Goal: Transaction & Acquisition: Purchase product/service

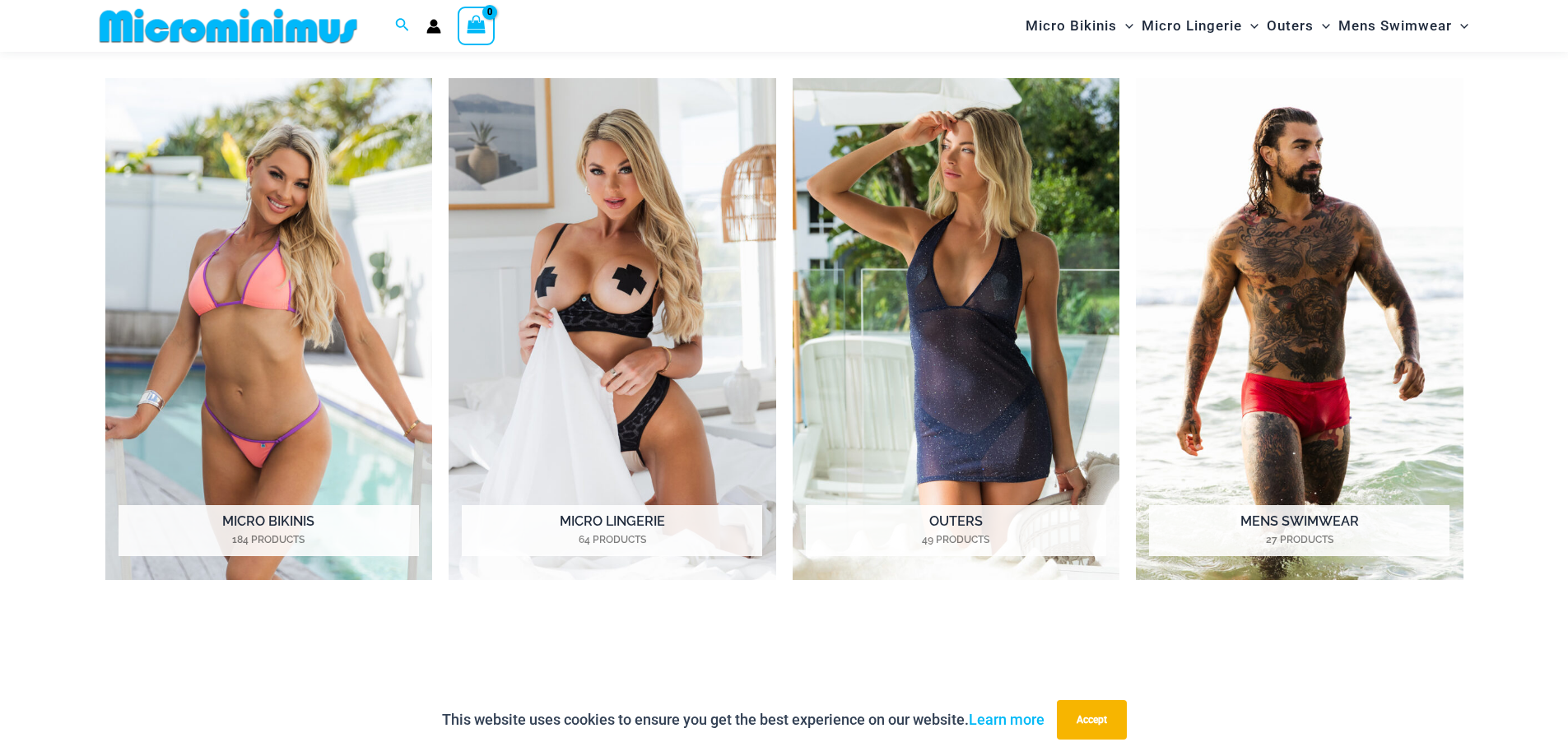
scroll to position [972, 0]
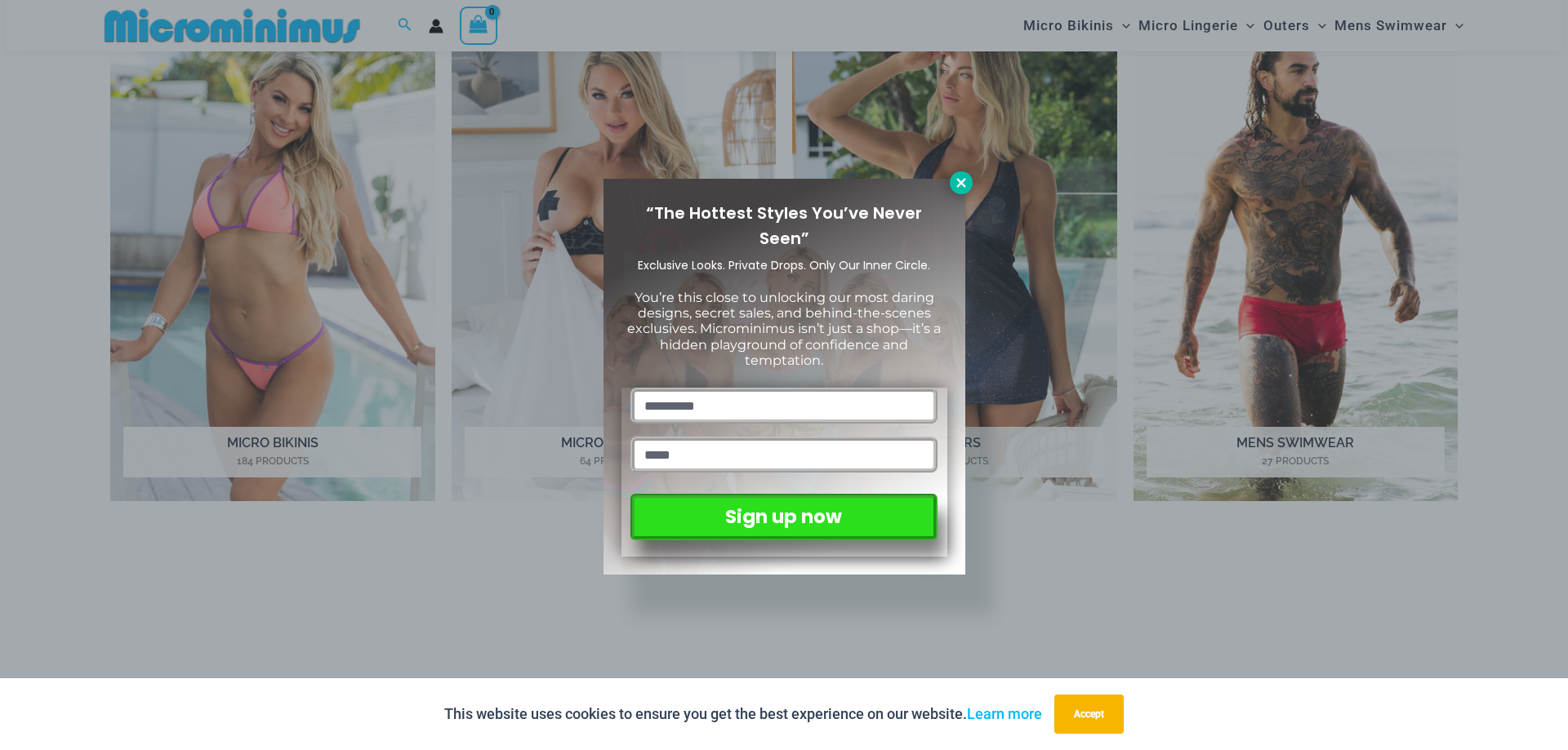
click at [961, 183] on icon at bounding box center [961, 182] width 9 height 9
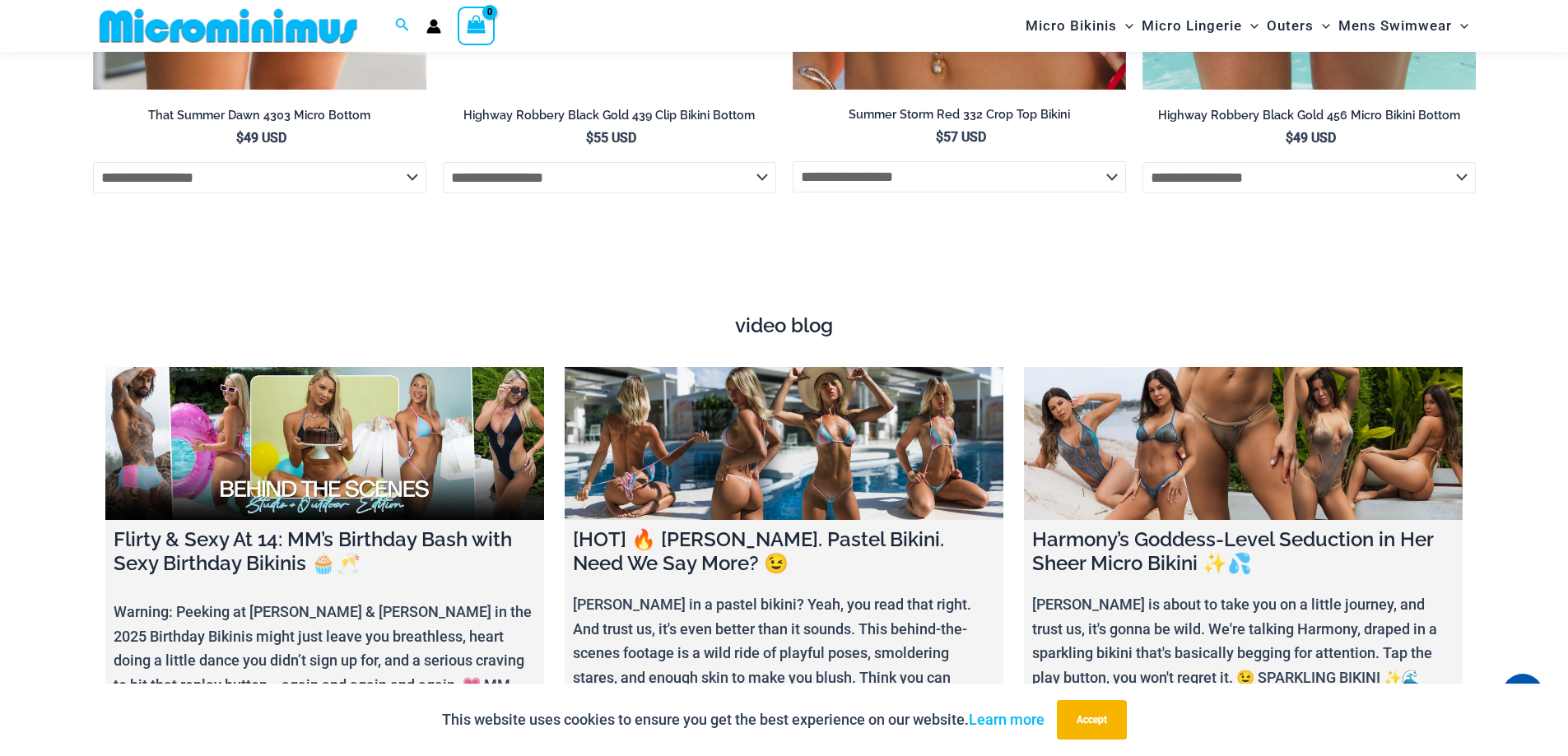
scroll to position [5403, 0]
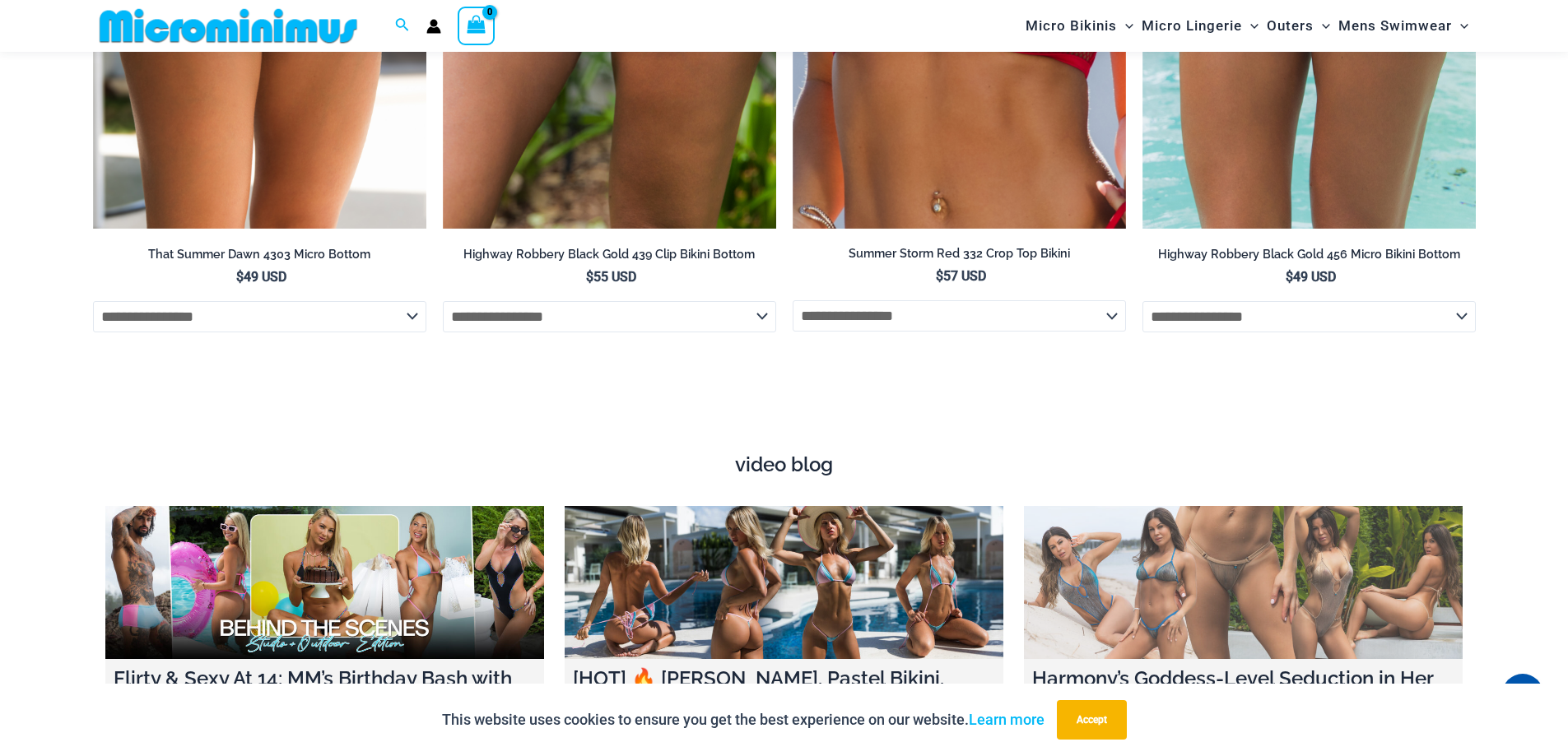
click at [1235, 600] on link at bounding box center [1243, 583] width 438 height 154
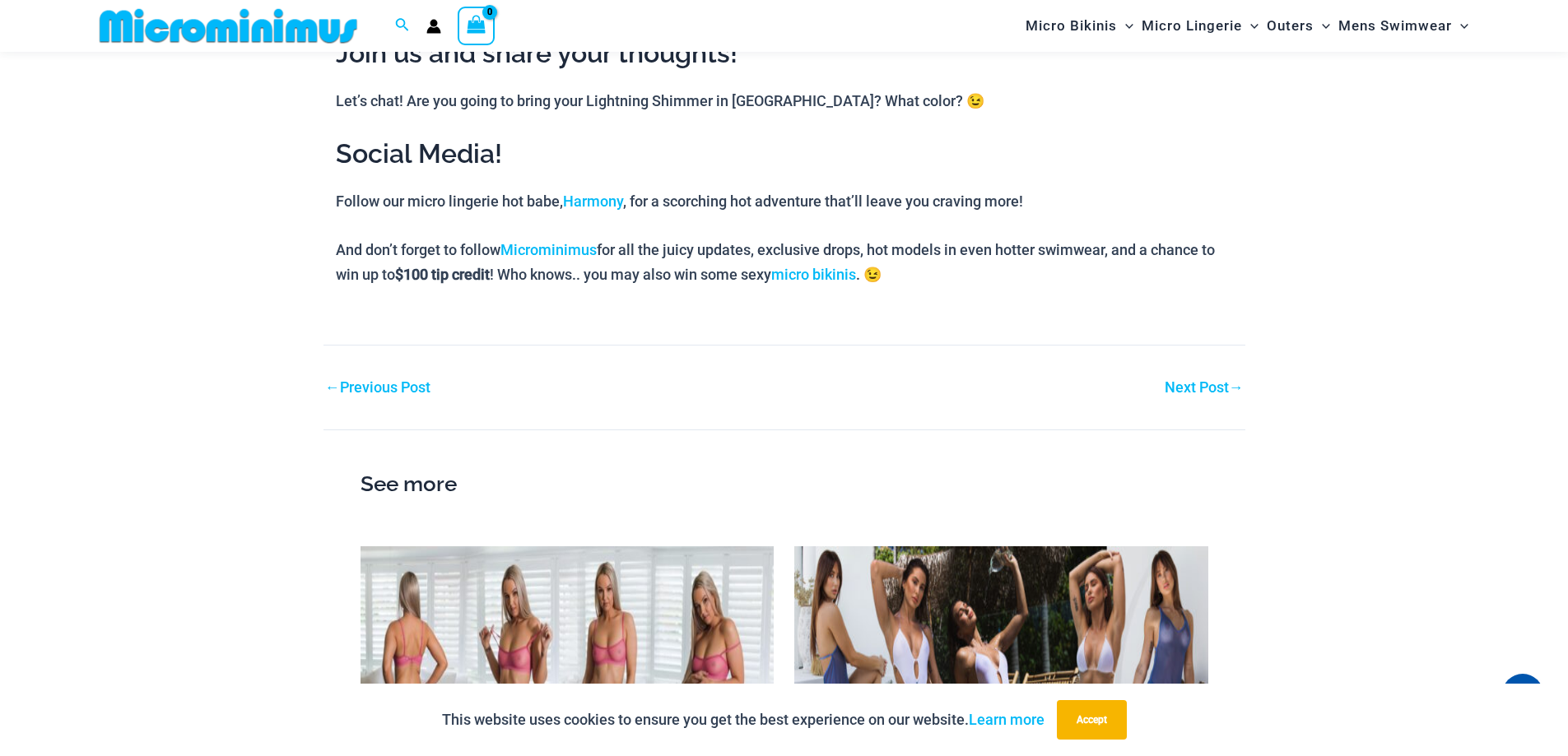
scroll to position [2291, 0]
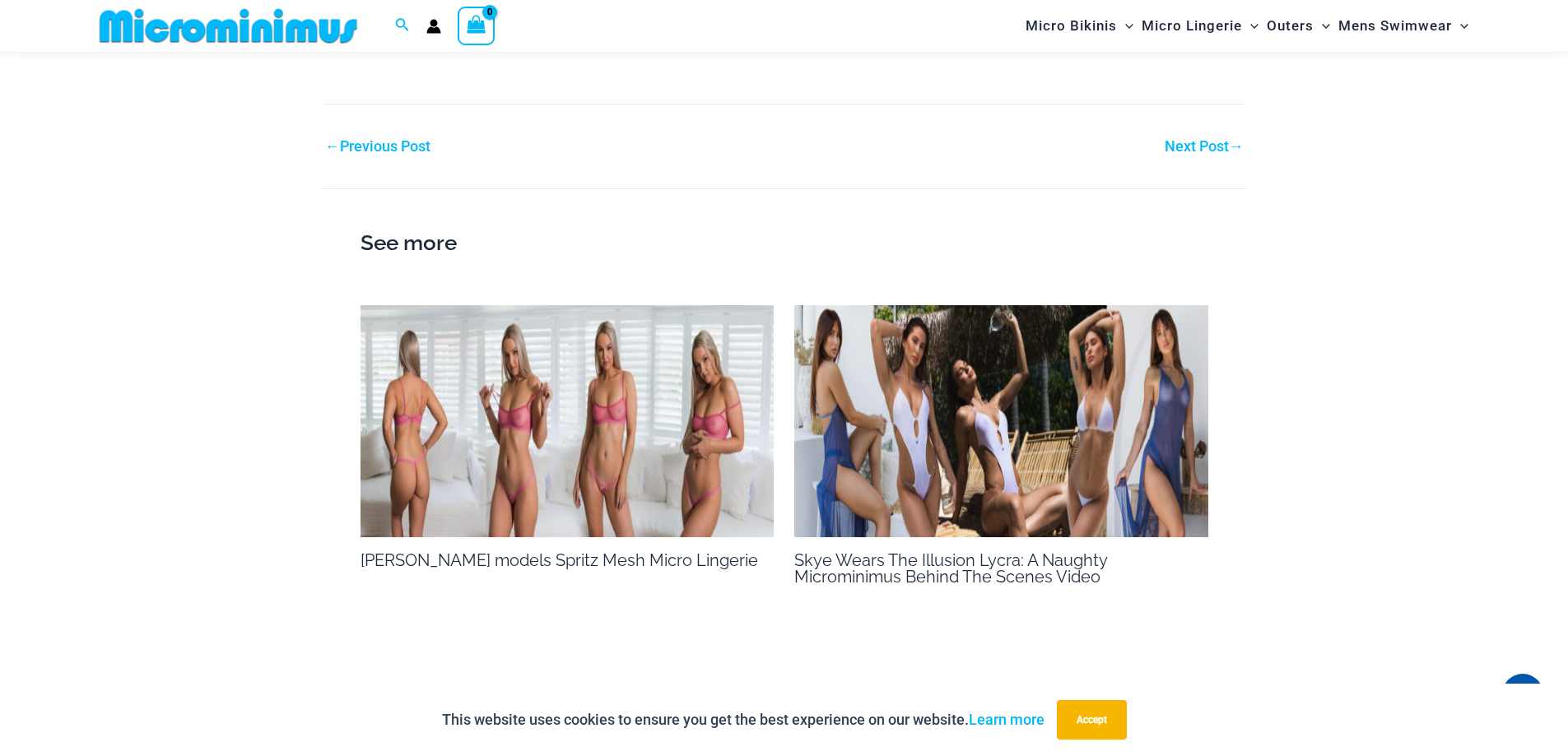
click at [611, 415] on img at bounding box center [567, 422] width 414 height 233
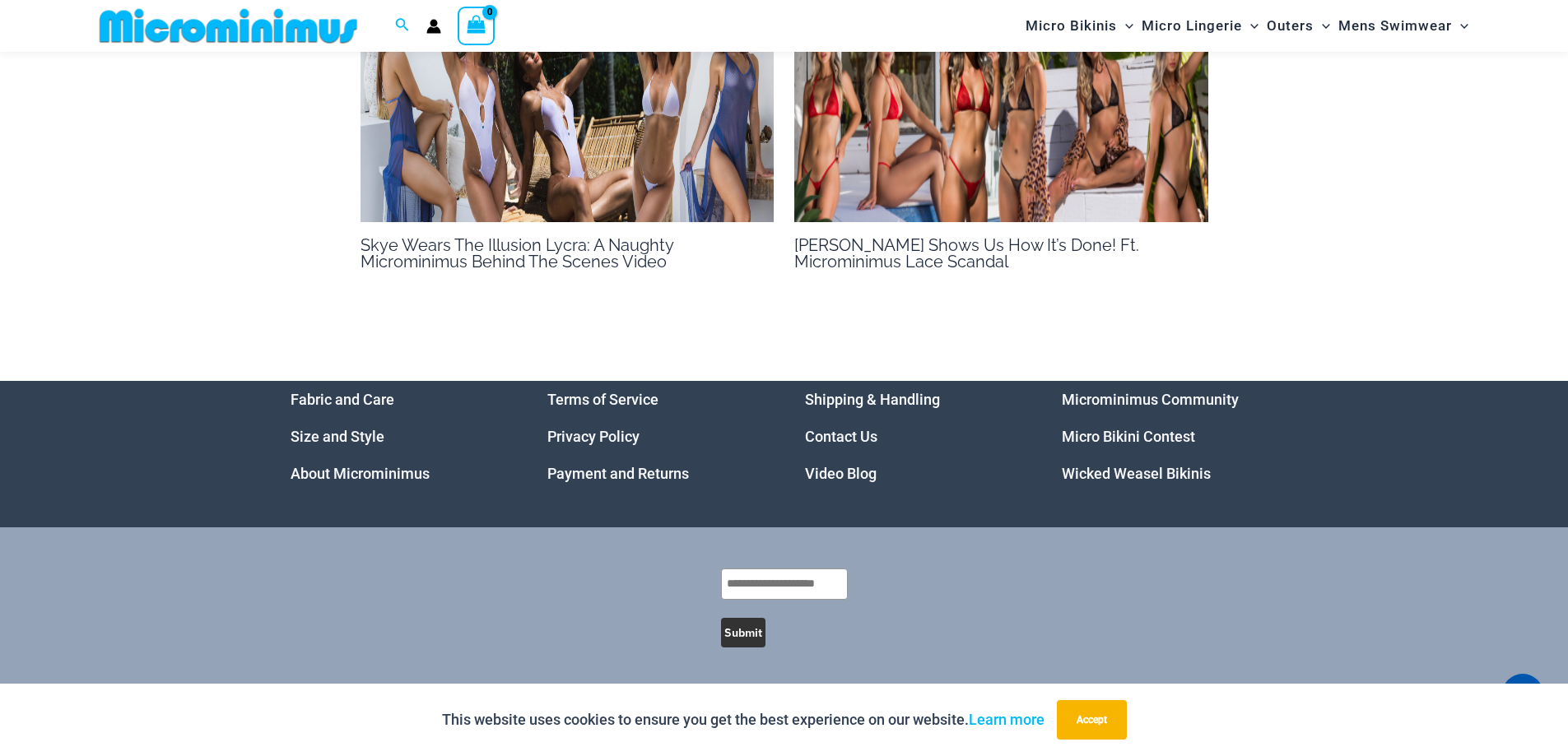
scroll to position [1457, 0]
click at [971, 179] on img at bounding box center [1001, 107] width 414 height 233
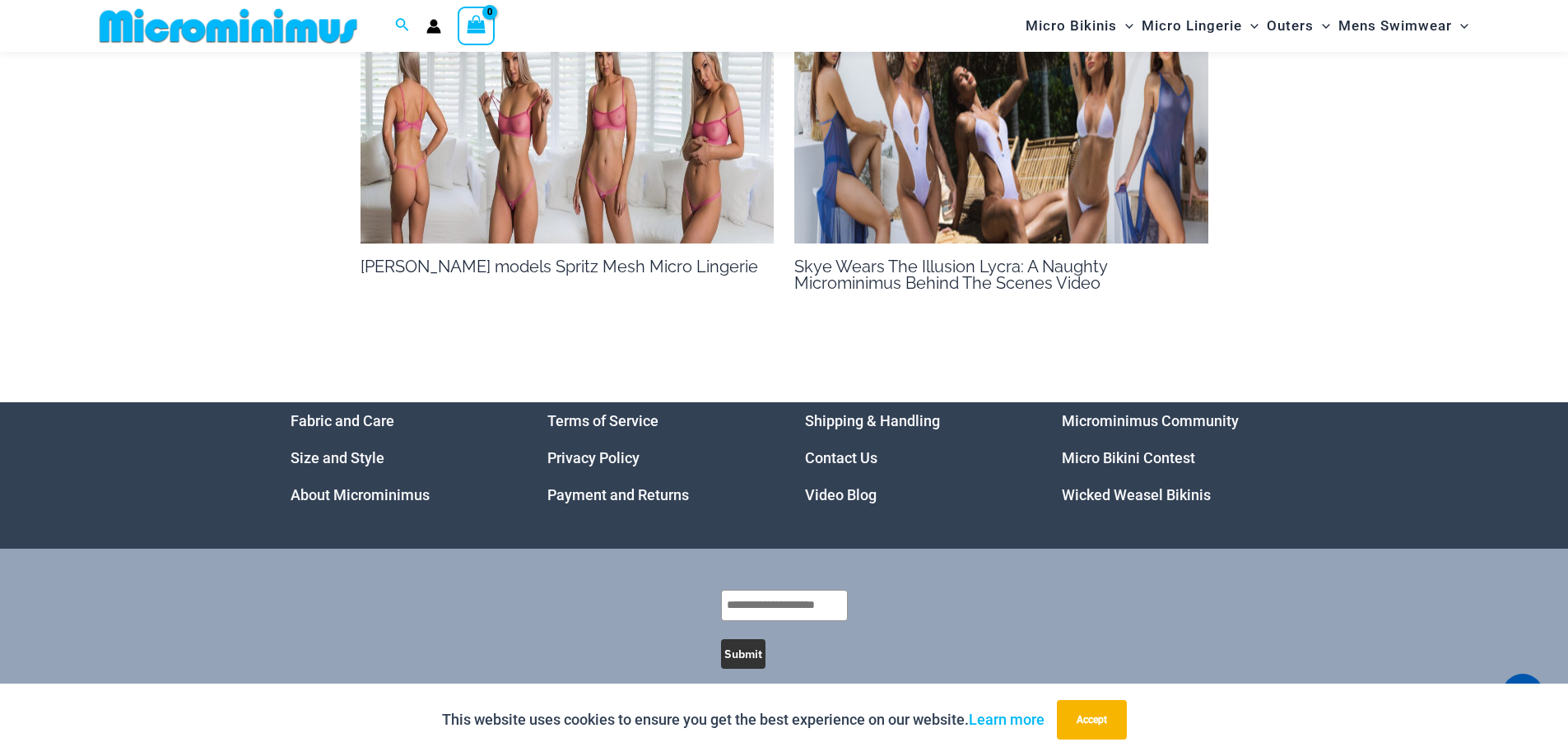
scroll to position [1286, 0]
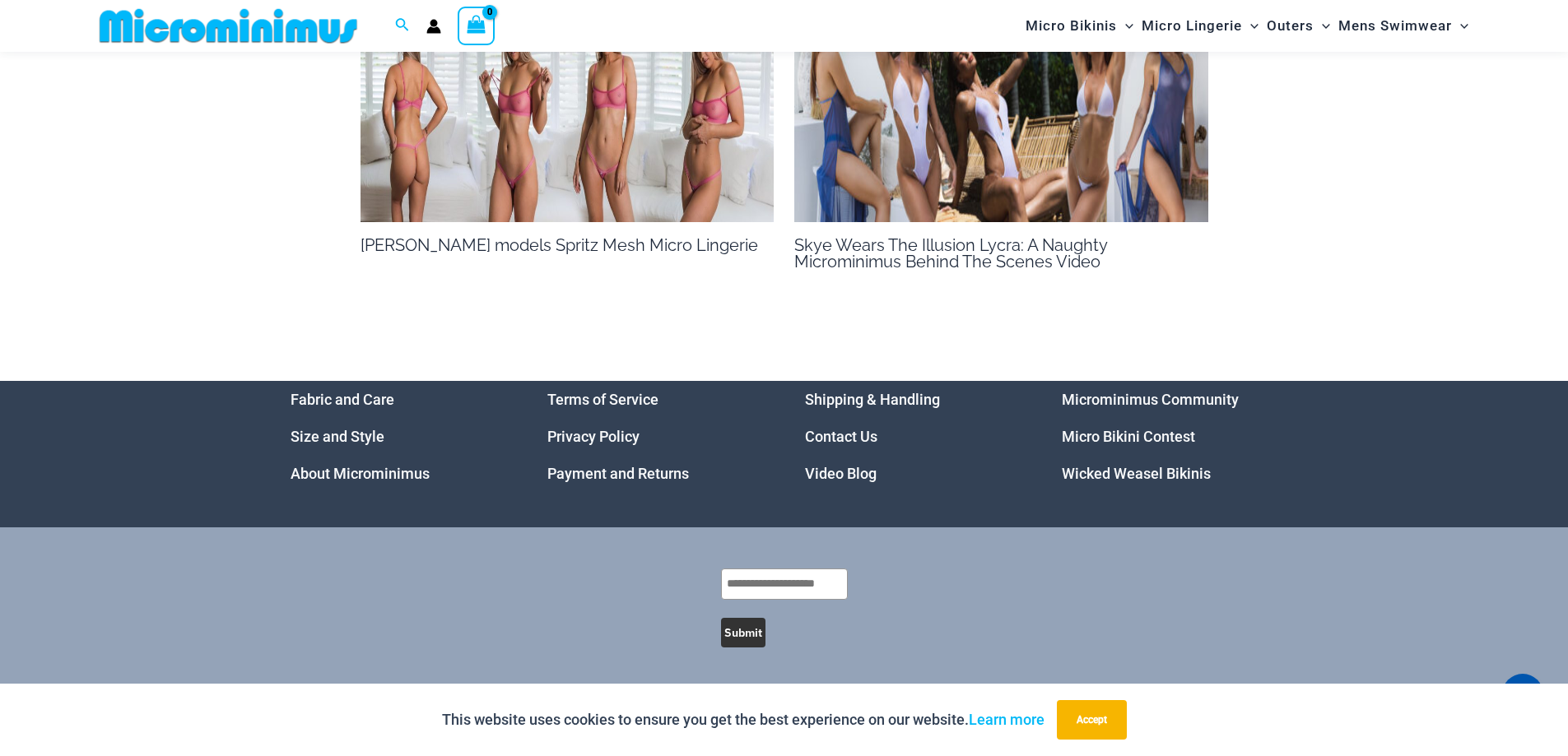
click at [653, 147] on img at bounding box center [567, 107] width 414 height 233
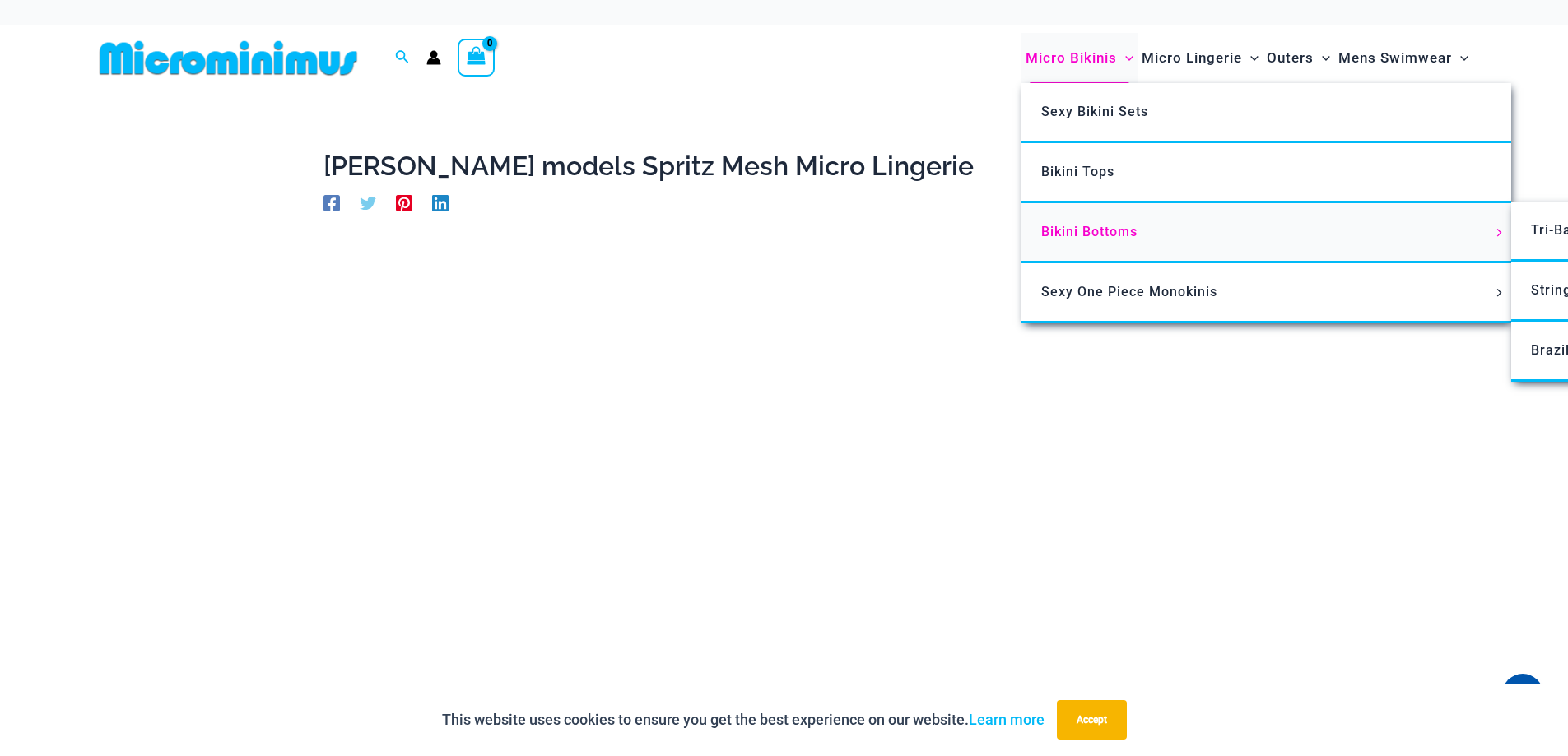
click at [1085, 230] on span "Bikini Bottoms" at bounding box center [1089, 231] width 96 height 16
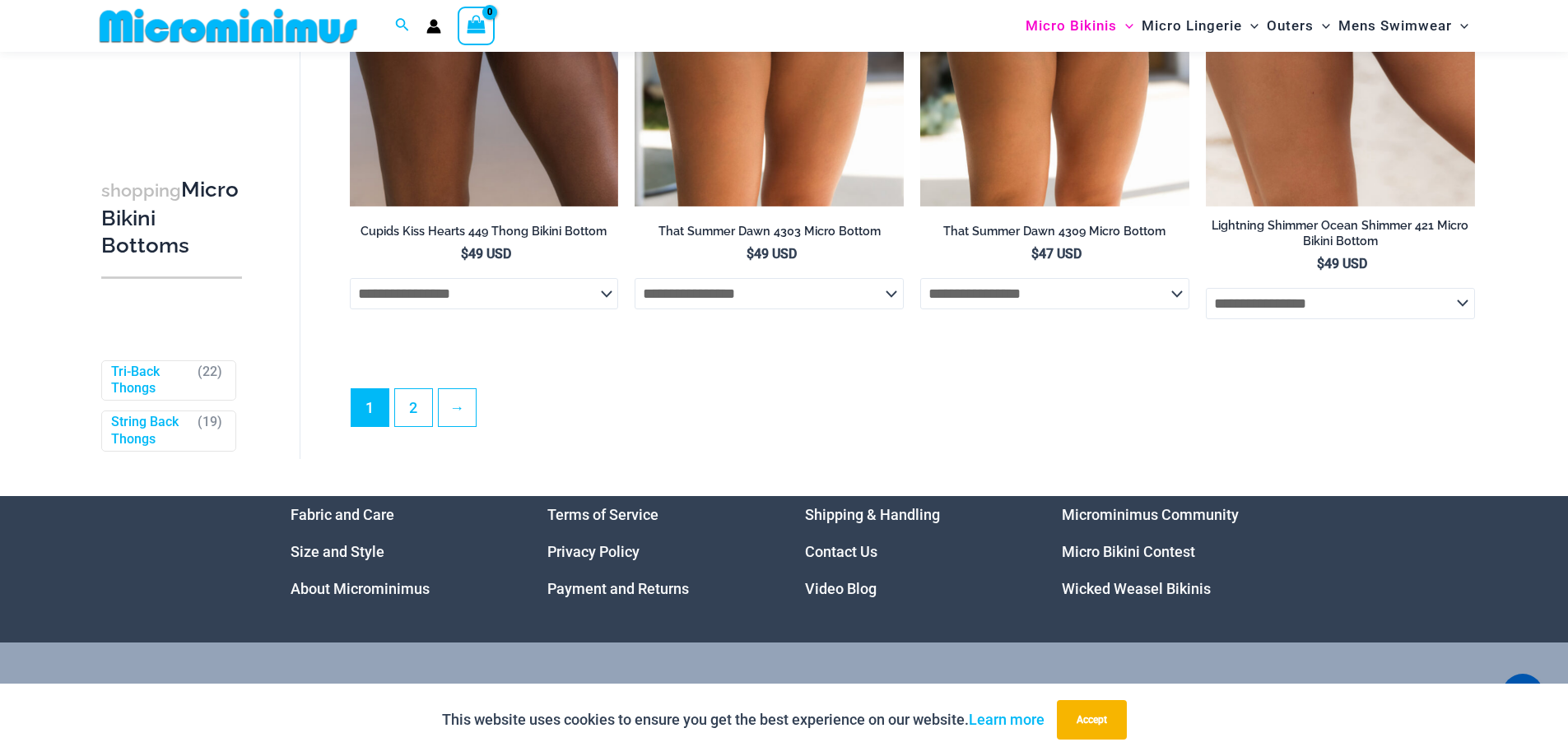
scroll to position [5087, 0]
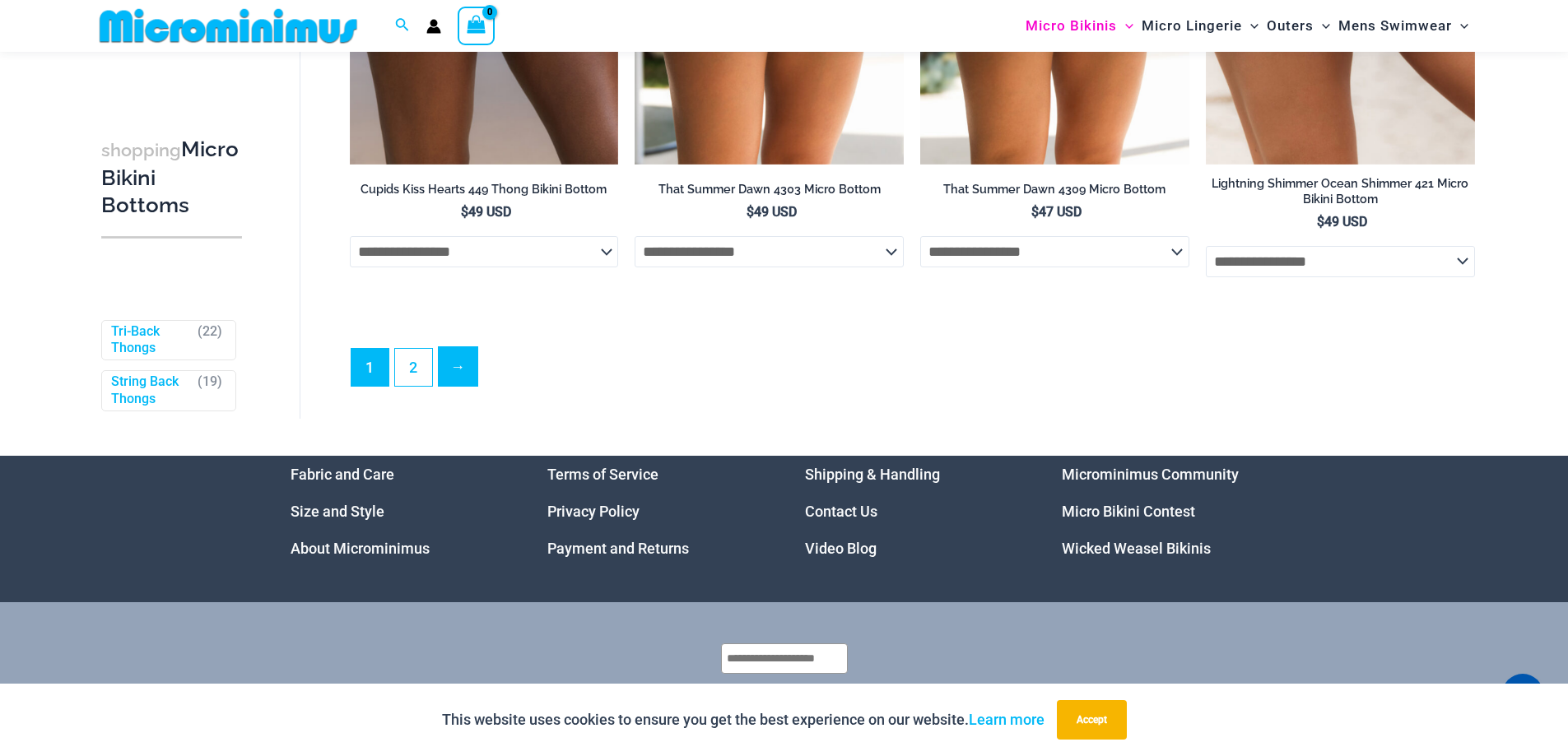
click at [453, 386] on link "→" at bounding box center [457, 366] width 39 height 39
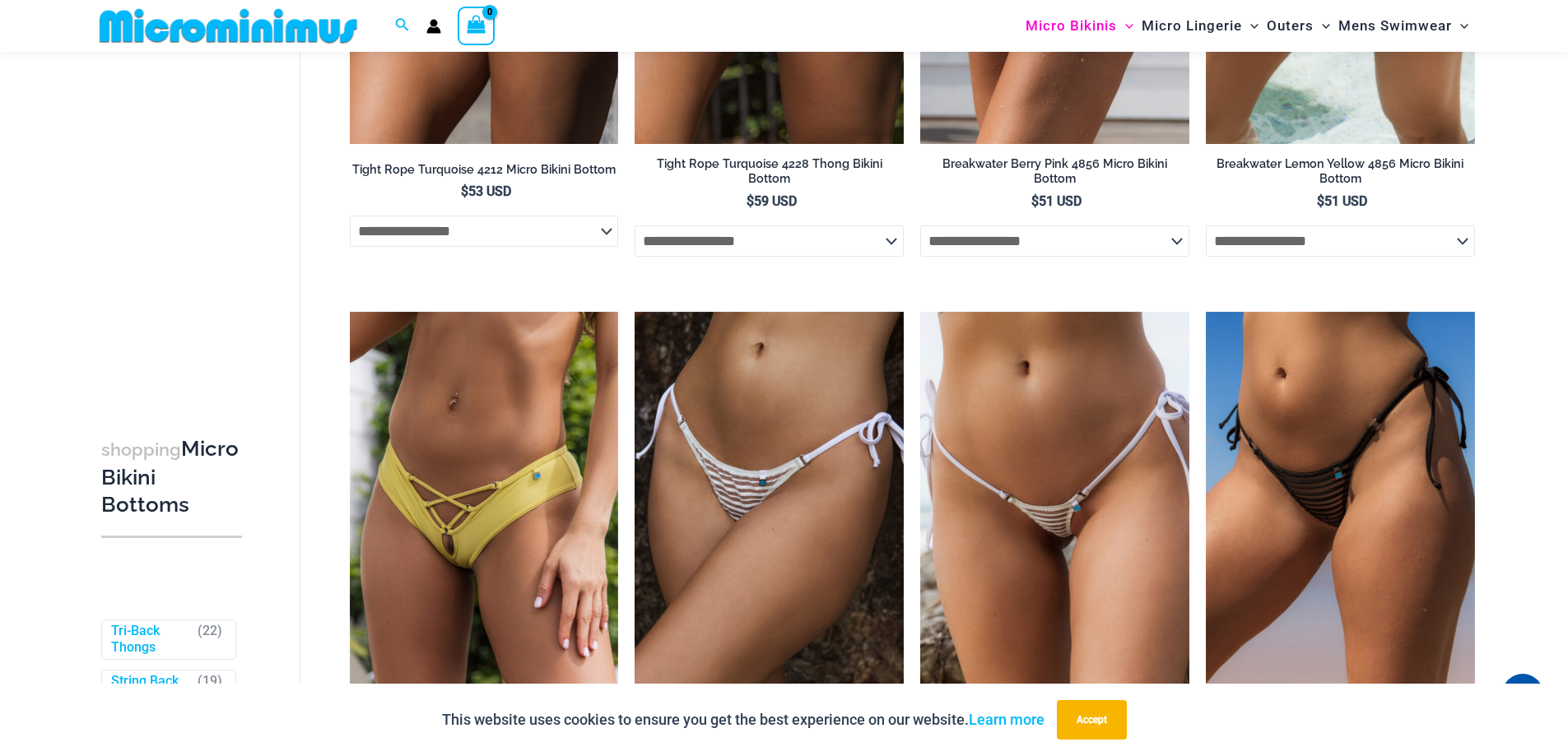
scroll to position [1056, 0]
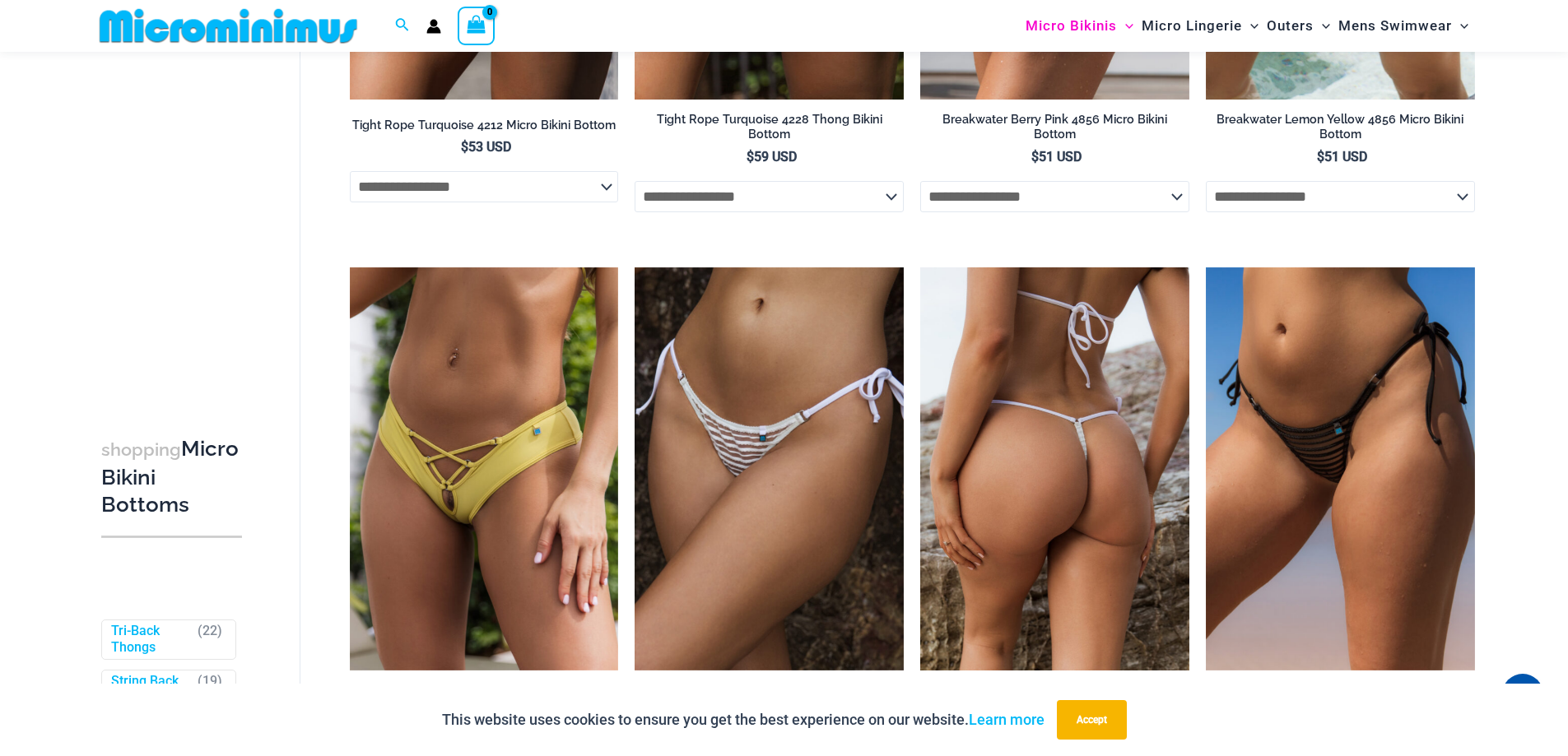
click at [1059, 501] on img at bounding box center [1054, 469] width 269 height 404
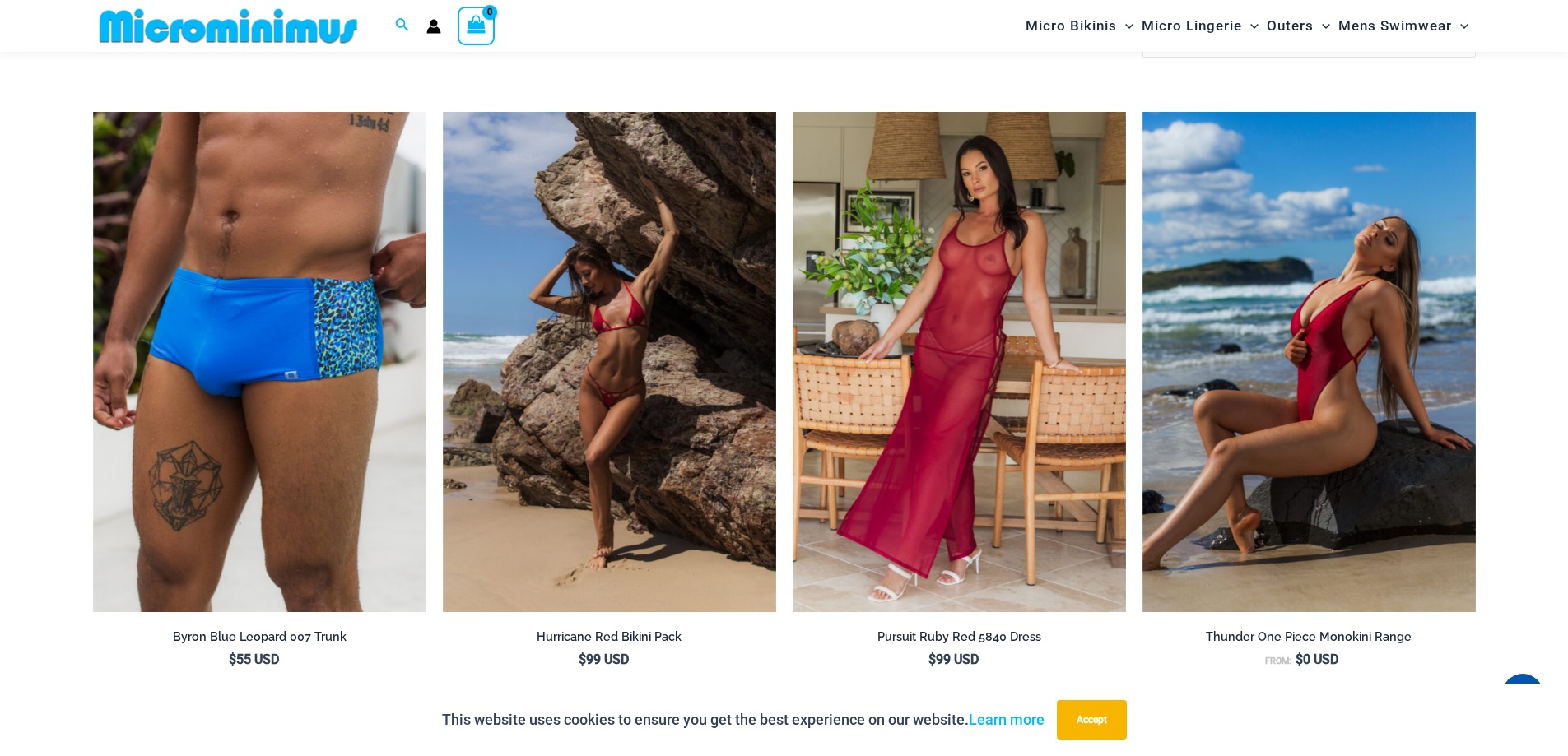
scroll to position [4840, 0]
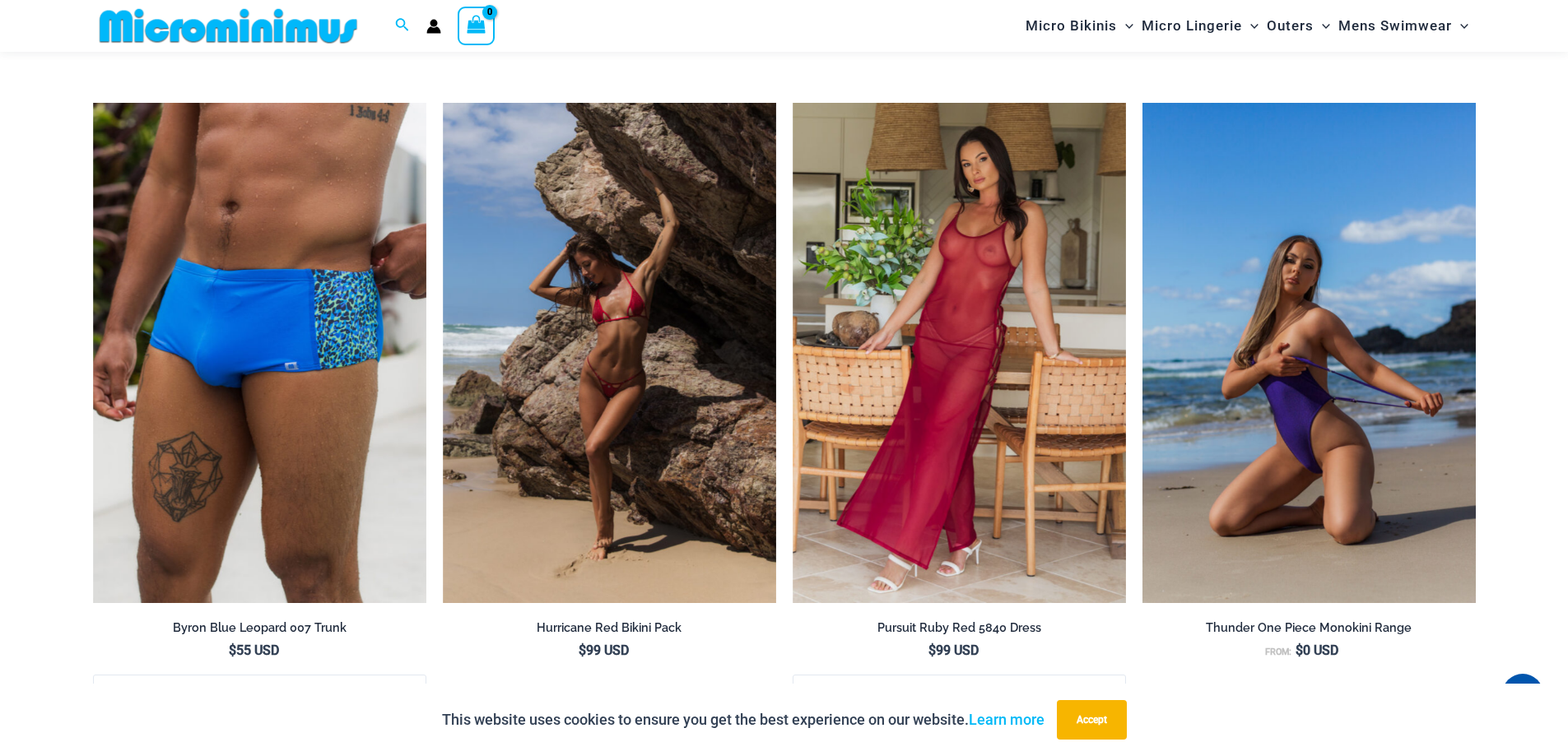
click at [1338, 504] on img at bounding box center [1309, 353] width 334 height 501
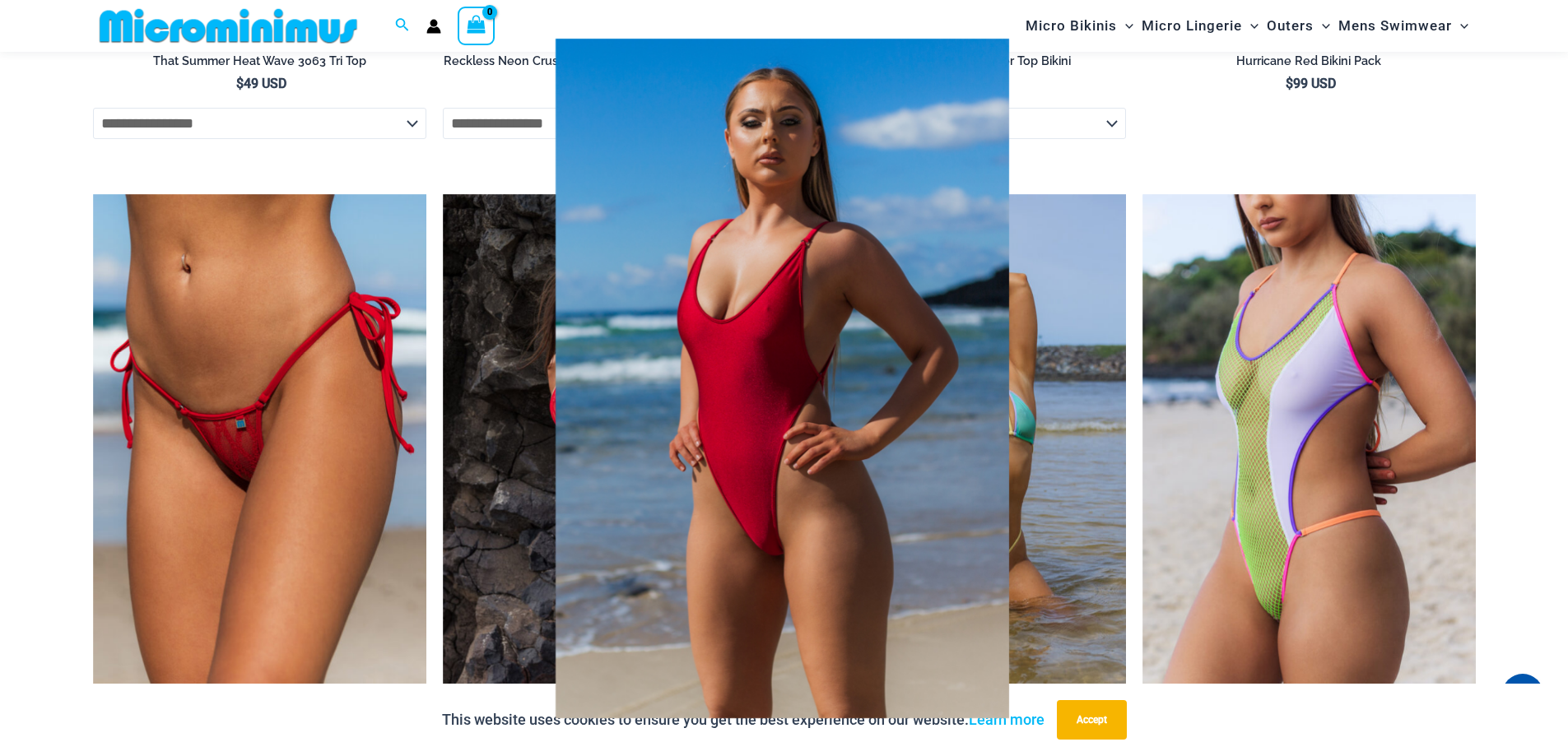
scroll to position [2466, 0]
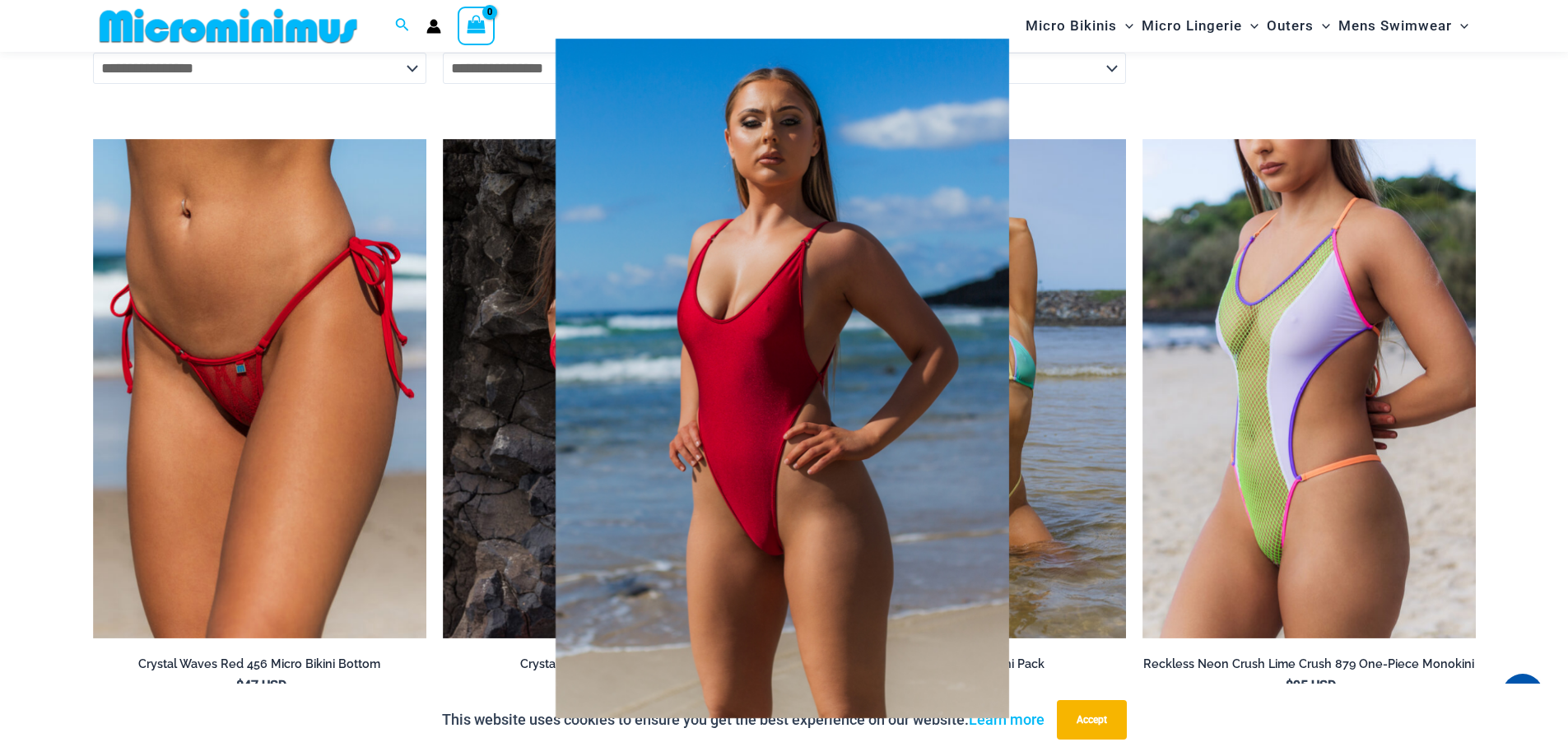
click at [272, 425] on div at bounding box center [784, 378] width 1568 height 756
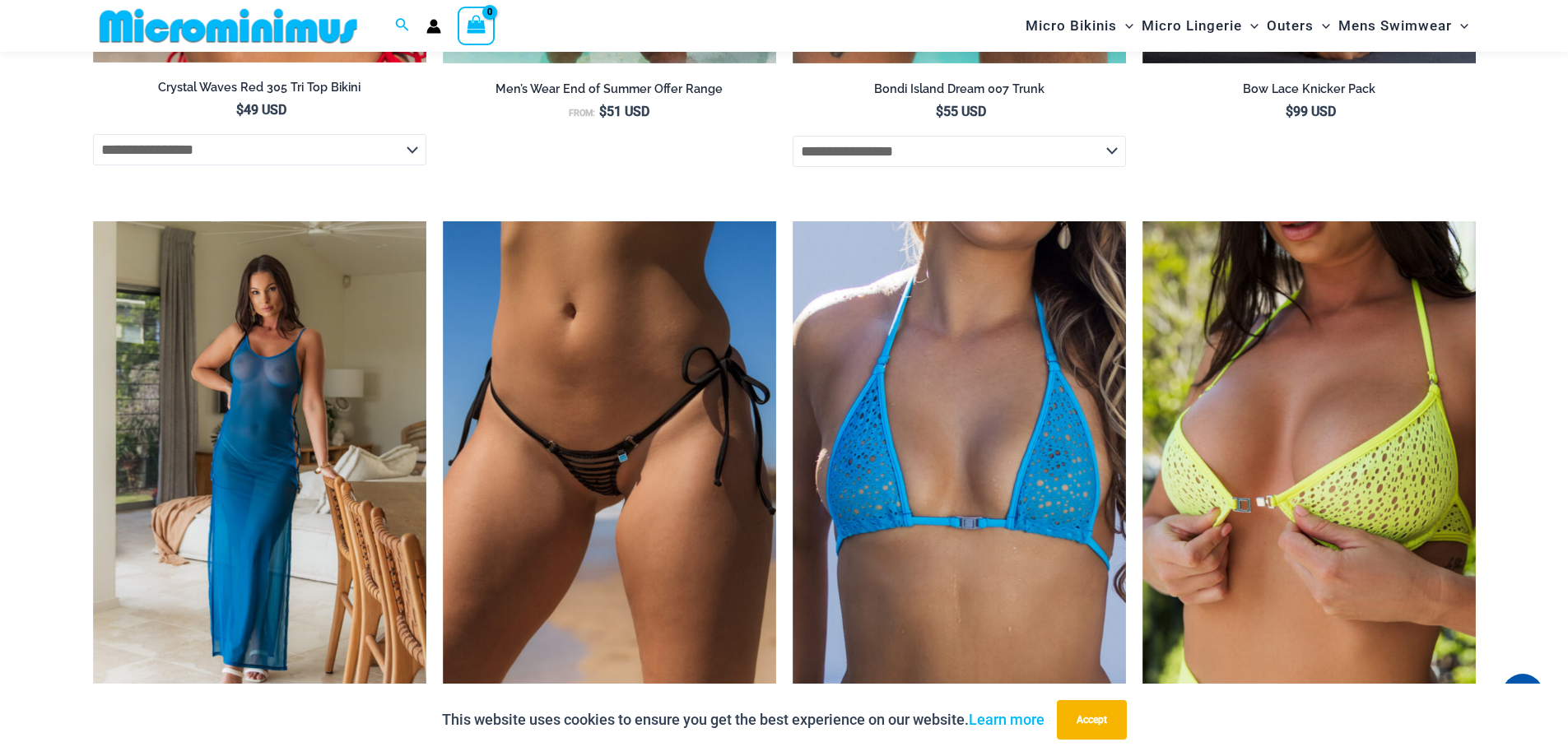
scroll to position [3700, 0]
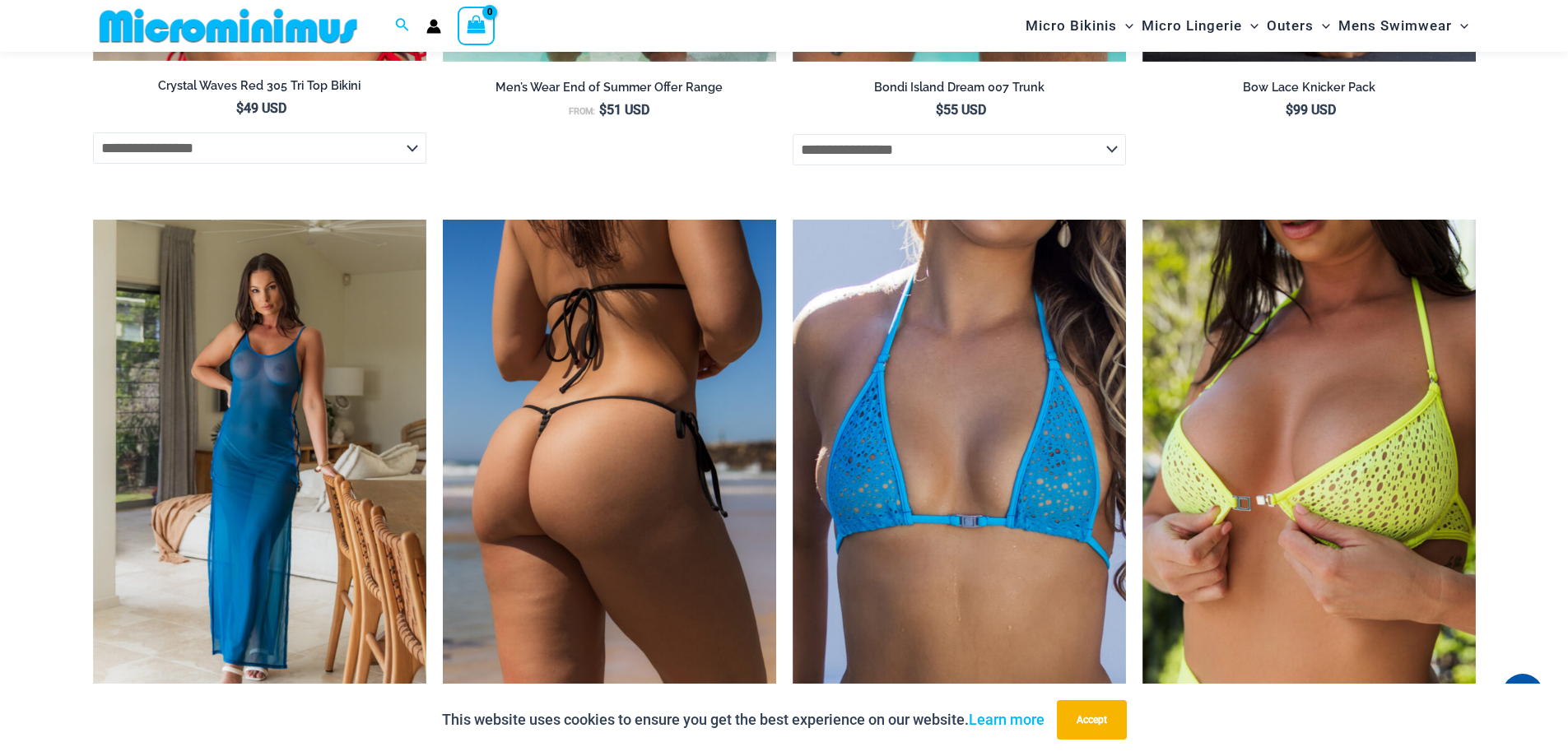
click at [654, 593] on img at bounding box center [609, 470] width 334 height 501
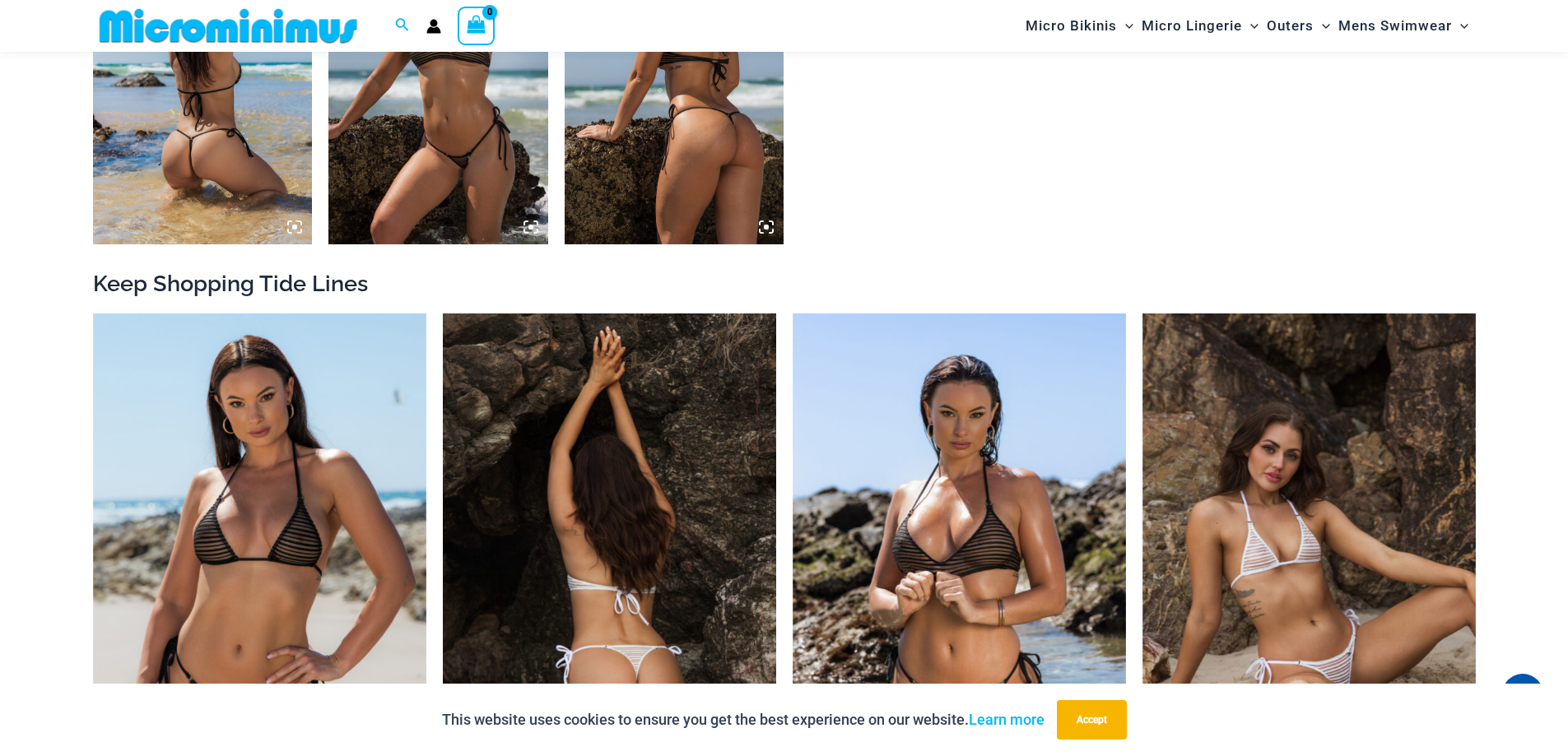
scroll to position [1722, 0]
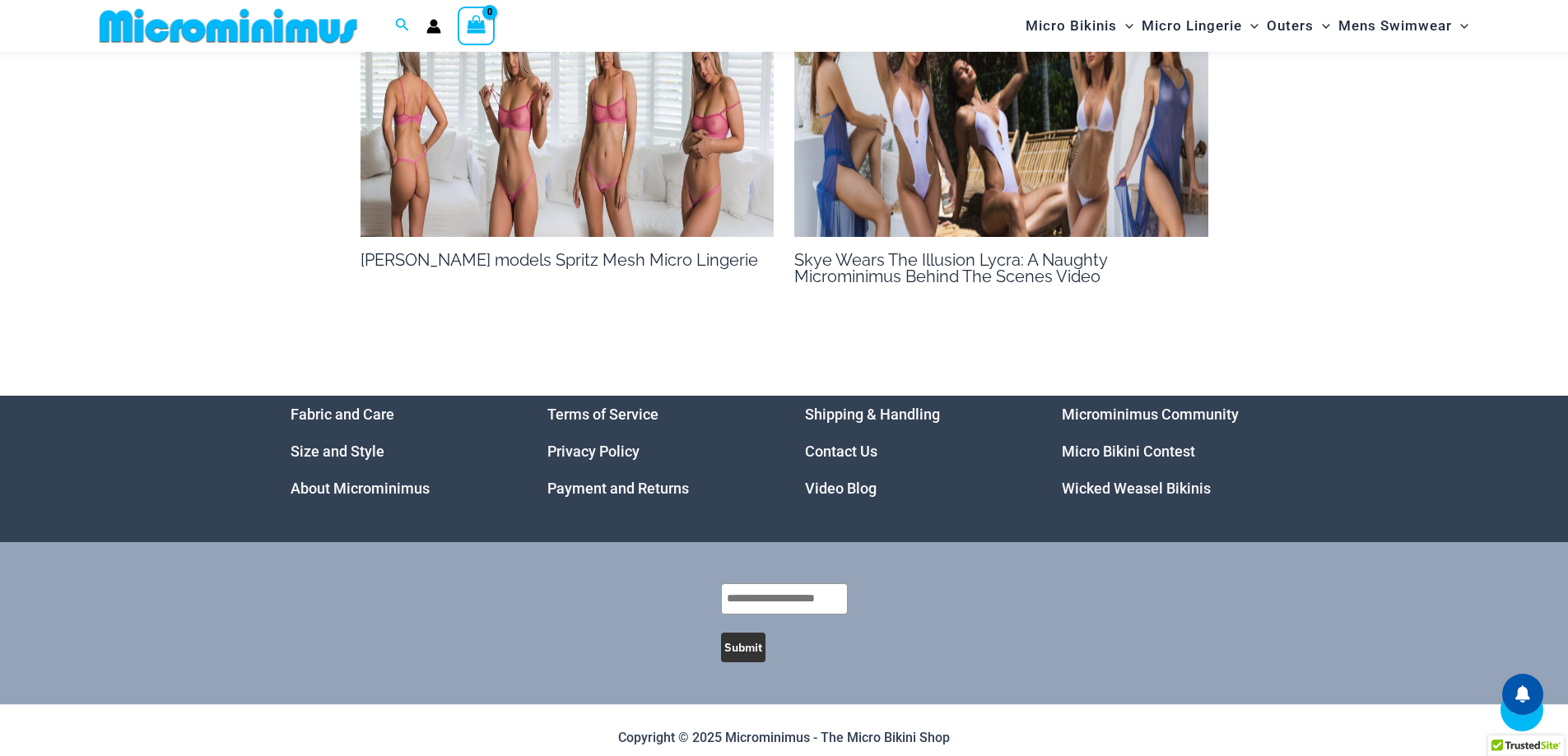
scroll to position [1286, 0]
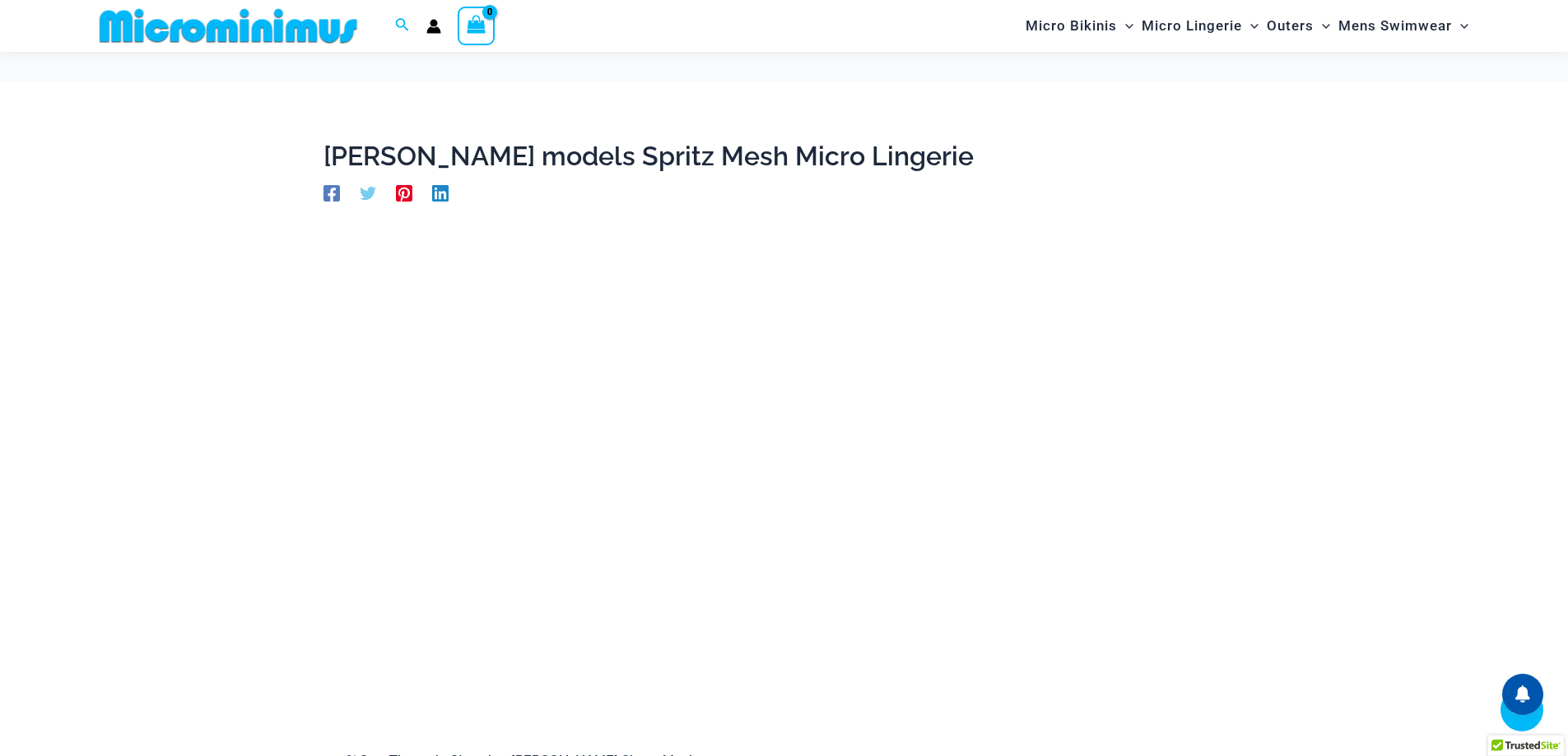
scroll to position [1453, 0]
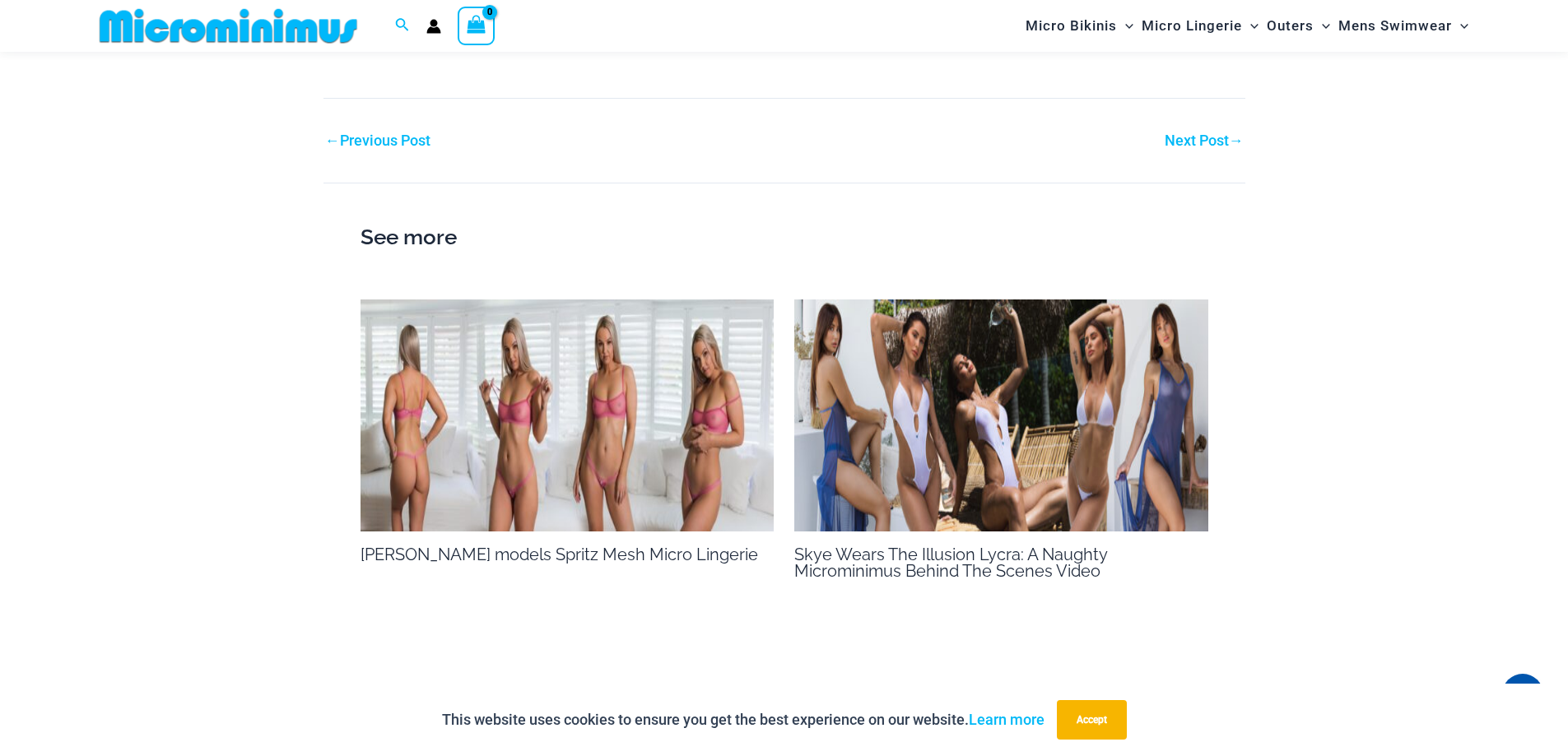
scroll to position [2277, 0]
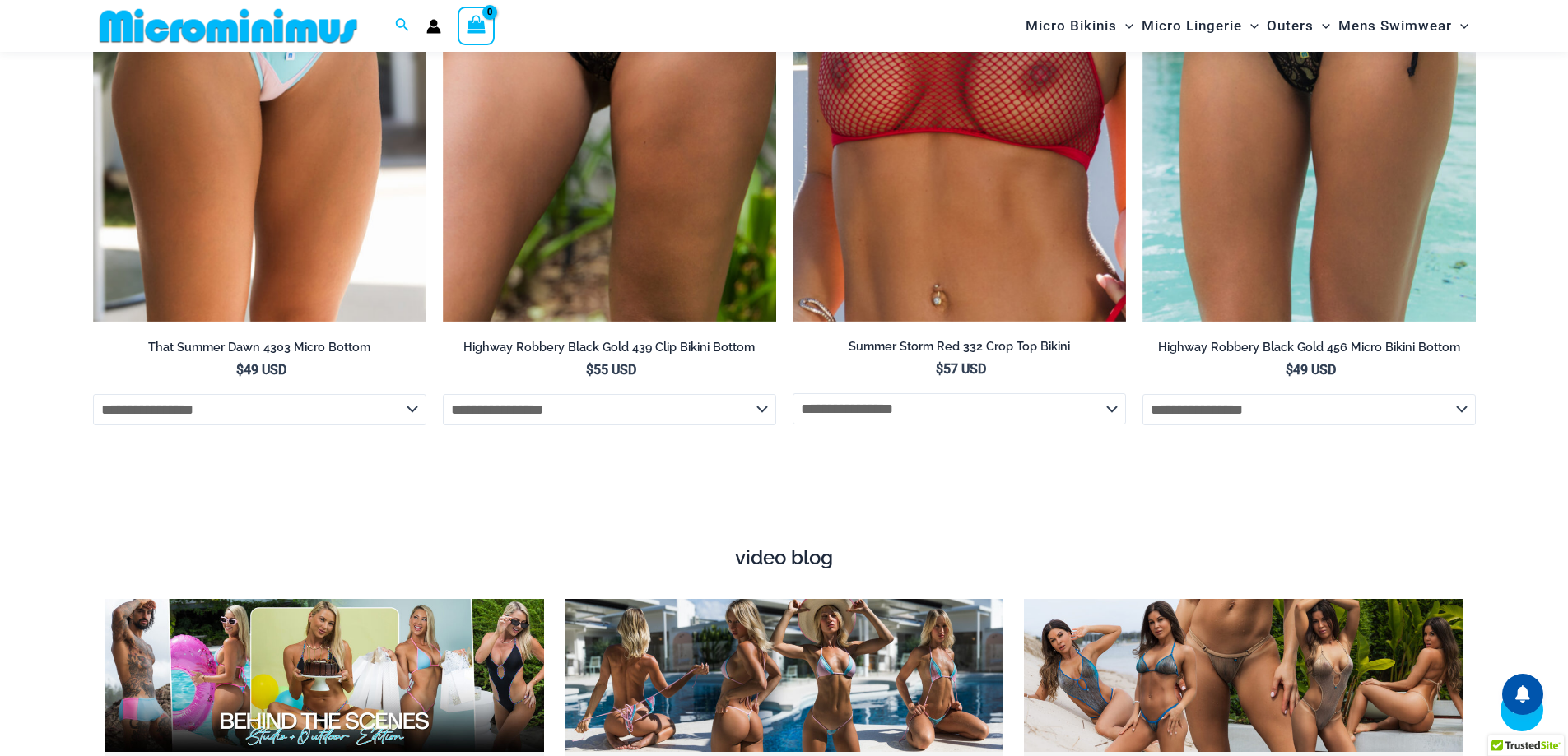
scroll to position [5403, 0]
